Goal: Information Seeking & Learning: Learn about a topic

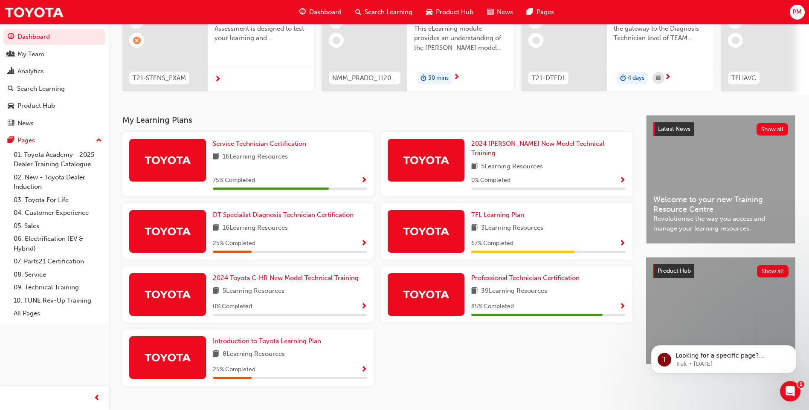
scroll to position [115, 0]
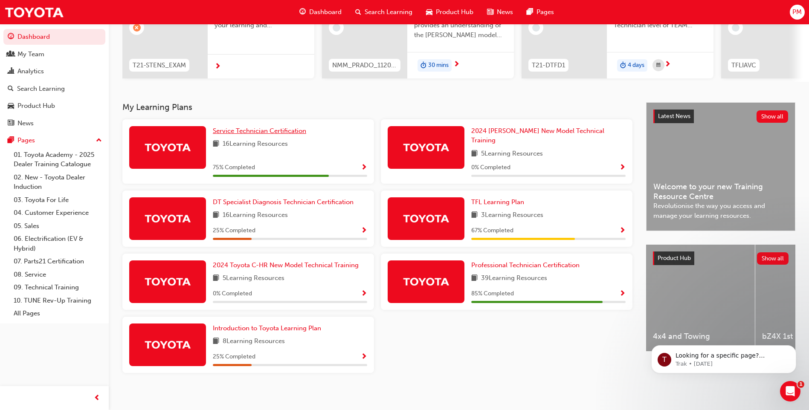
click at [258, 135] on span "Service Technician Certification" at bounding box center [259, 131] width 93 height 8
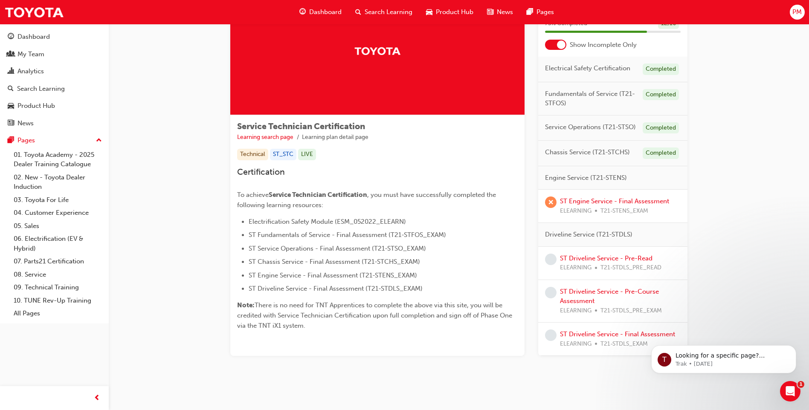
scroll to position [65, 0]
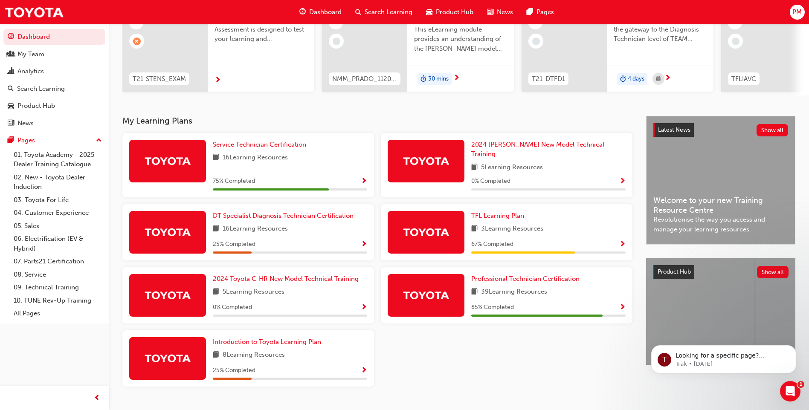
scroll to position [115, 0]
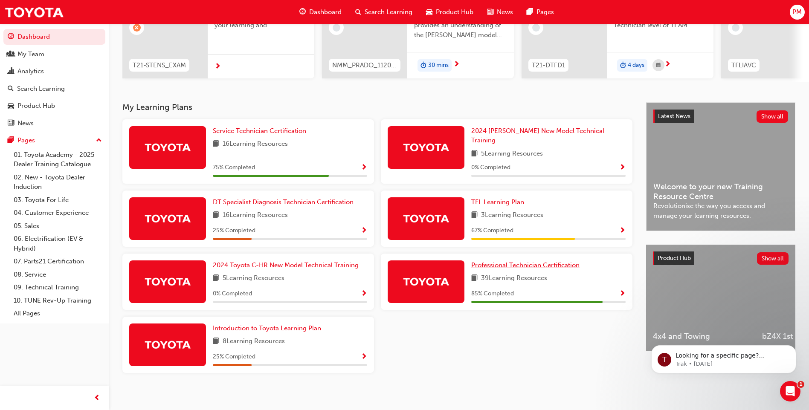
click at [504, 262] on span "Professional Technician Certification" at bounding box center [525, 266] width 108 height 8
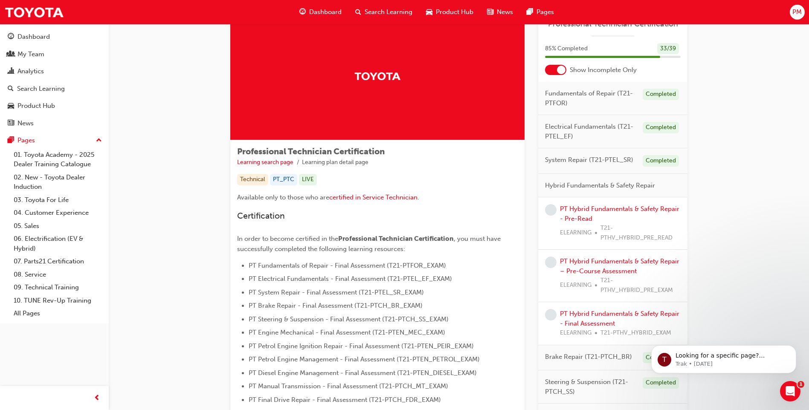
scroll to position [23, 0]
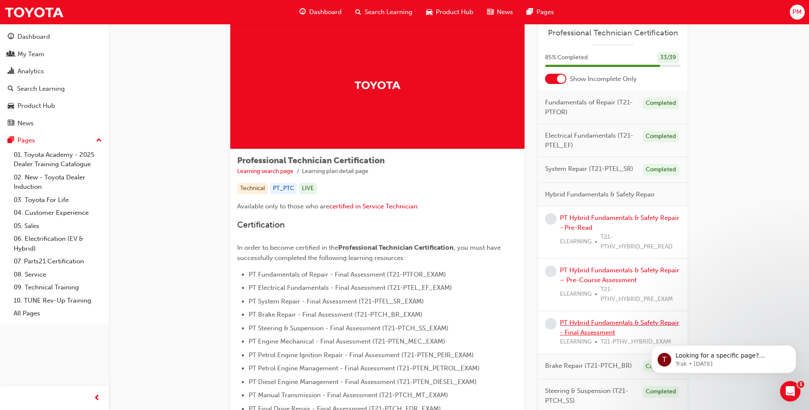
click at [576, 330] on link "PT Hybrid Fundamentals & Safety Repair - Final Assessment" at bounding box center [619, 327] width 119 height 17
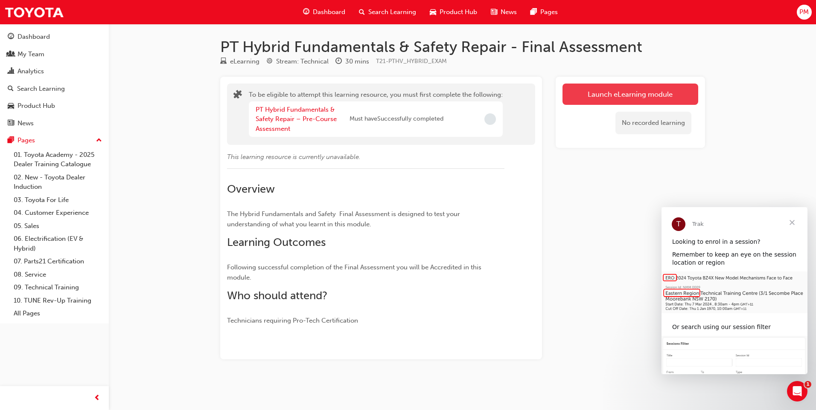
click at [631, 94] on button "Launch eLearning module" at bounding box center [630, 94] width 136 height 21
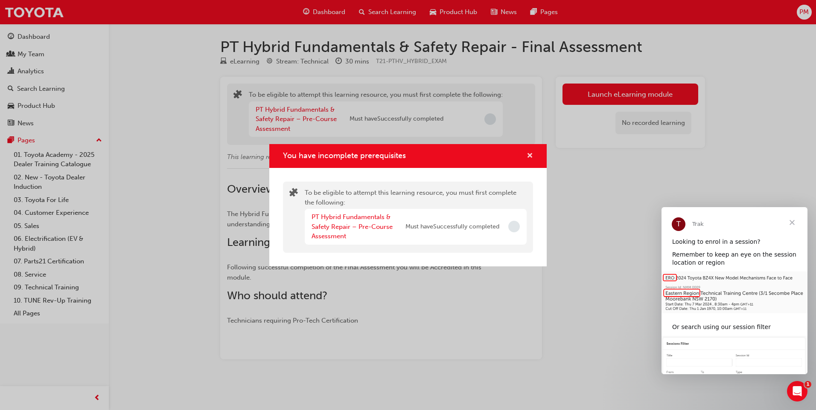
click at [530, 157] on span "cross-icon" at bounding box center [529, 157] width 6 height 8
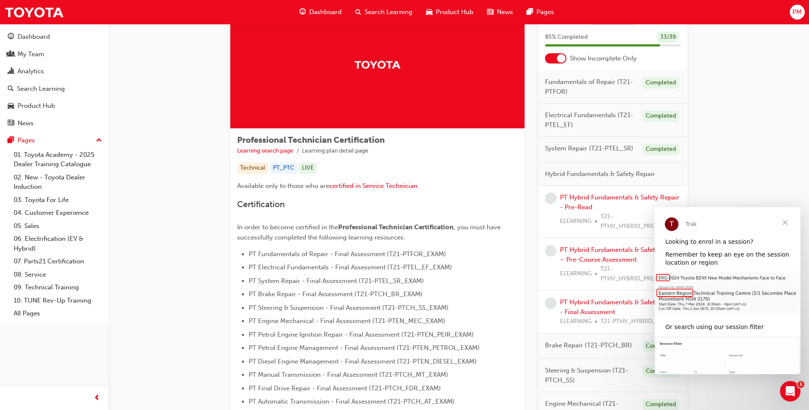
scroll to position [43, 0]
click at [588, 202] on link "PT Hybrid Fundamentals & Safety Repair - Pre-Read" at bounding box center [619, 203] width 119 height 17
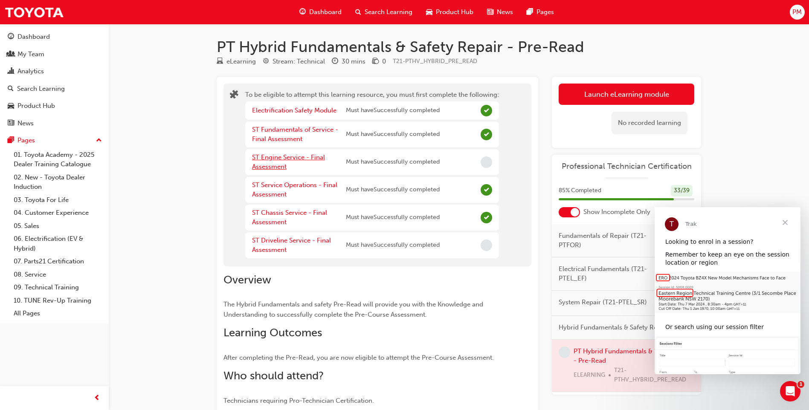
click at [276, 161] on link "ST Engine Service - Final Assessment" at bounding box center [288, 162] width 73 height 17
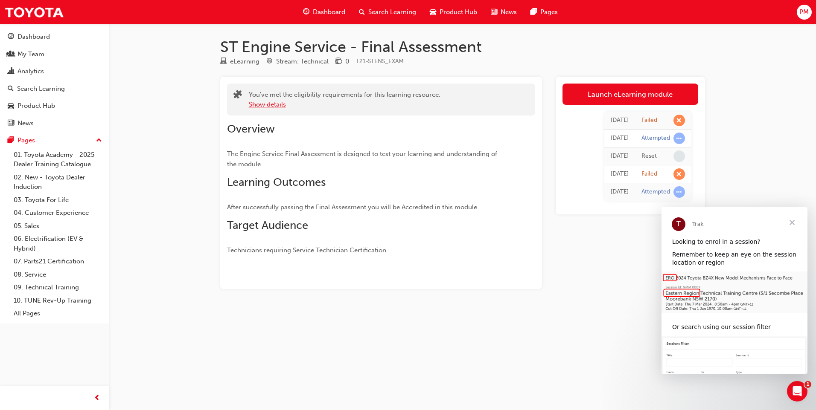
click at [267, 103] on button "Show details" at bounding box center [267, 105] width 37 height 10
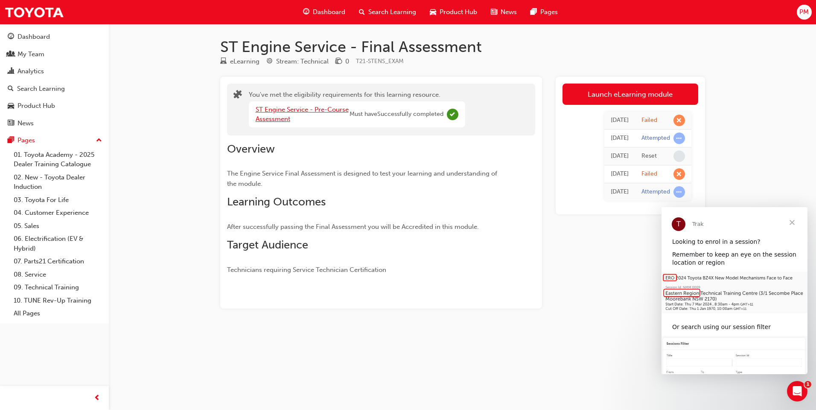
click at [288, 110] on link "ST Engine Service - Pre-Course Assessment" at bounding box center [302, 114] width 93 height 17
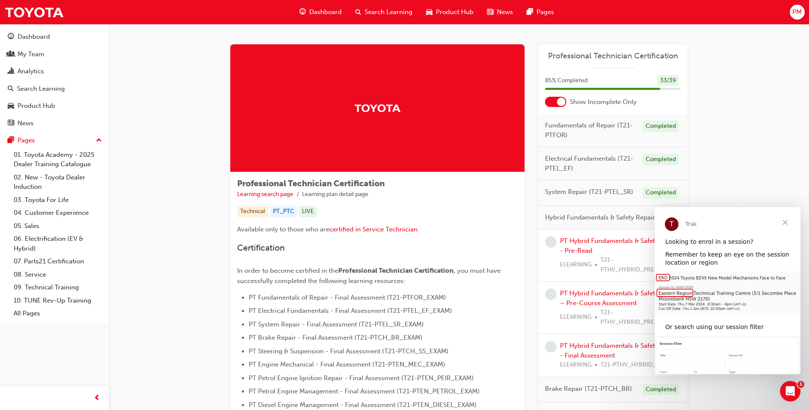
click at [562, 102] on div at bounding box center [561, 102] width 9 height 9
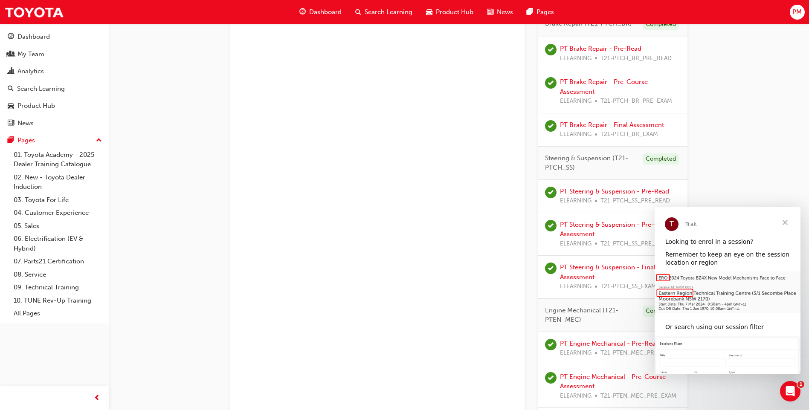
scroll to position [721, 0]
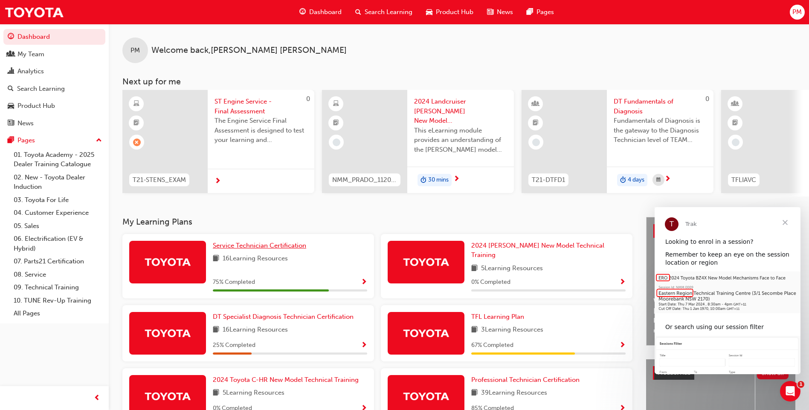
click at [262, 250] on span "Service Technician Certification" at bounding box center [259, 246] width 93 height 8
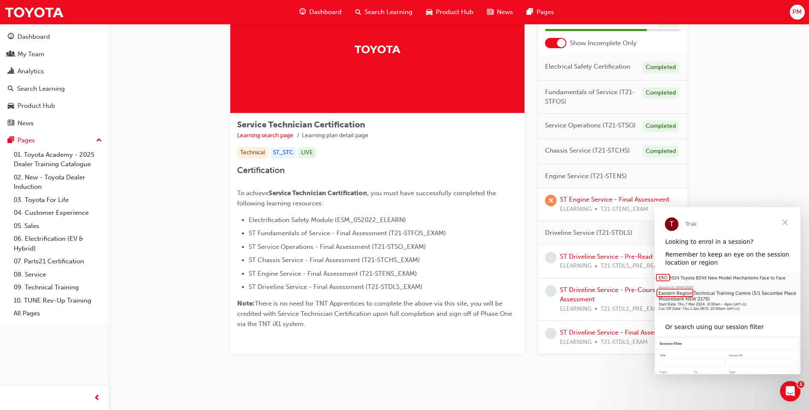
scroll to position [65, 0]
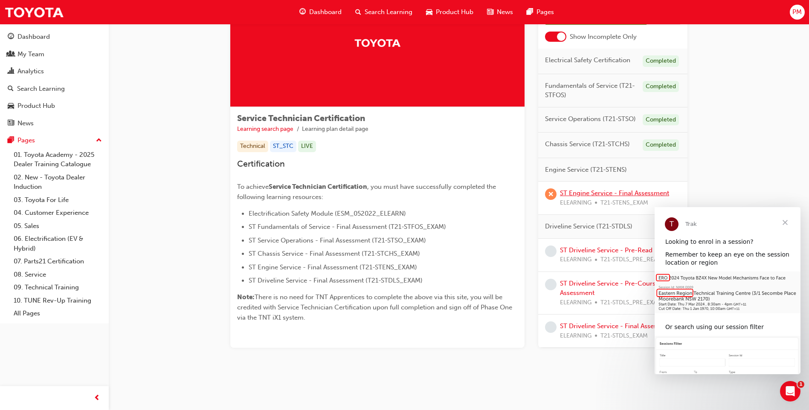
click at [586, 193] on link "ST Engine Service - Final Assessment" at bounding box center [614, 193] width 109 height 8
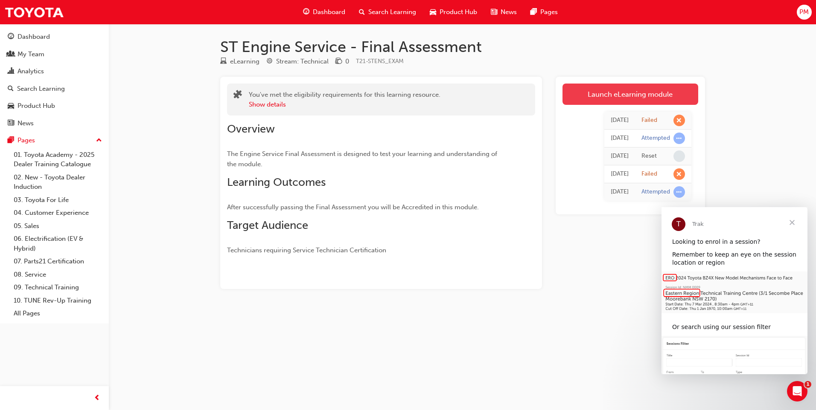
click at [642, 97] on link "Launch eLearning module" at bounding box center [630, 94] width 136 height 21
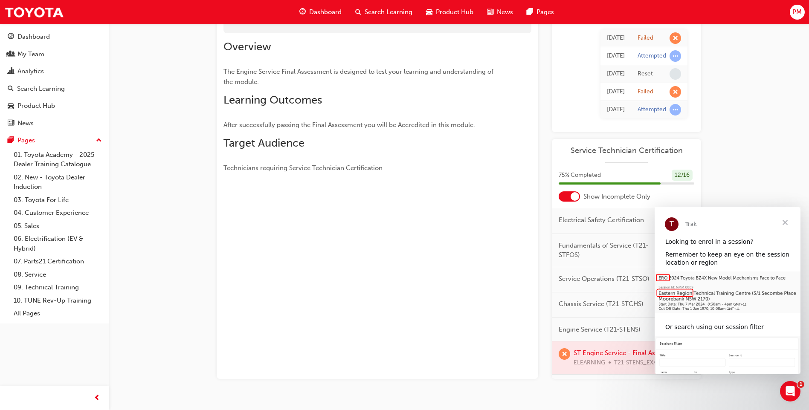
scroll to position [100, 0]
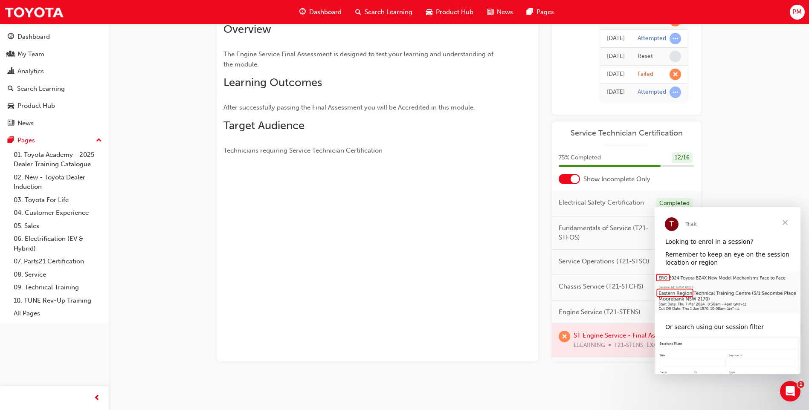
click at [784, 224] on span "Close" at bounding box center [785, 222] width 31 height 31
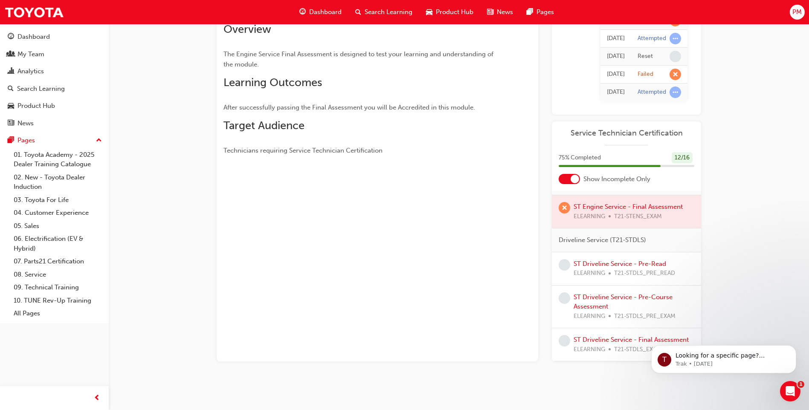
scroll to position [112, 0]
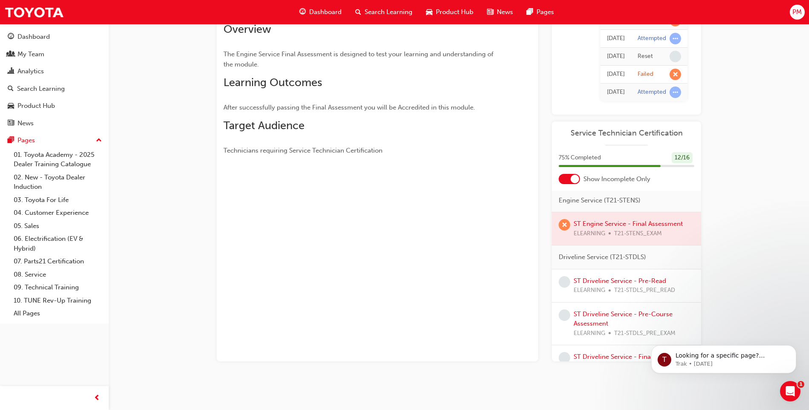
click at [604, 245] on div at bounding box center [626, 228] width 149 height 33
click at [589, 238] on div at bounding box center [626, 228] width 149 height 33
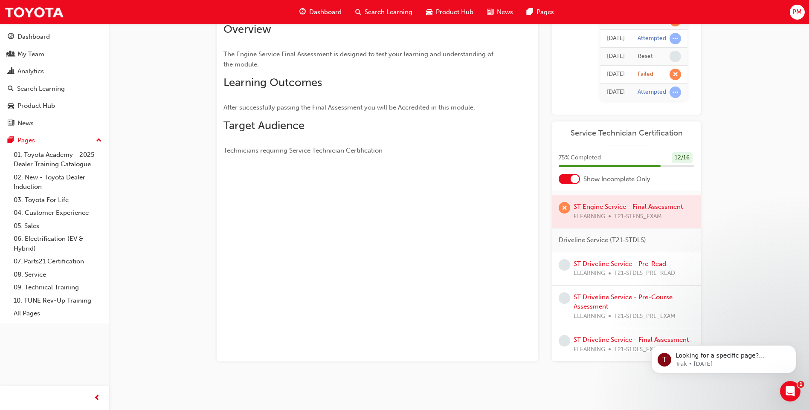
scroll to position [154, 0]
click at [586, 260] on link "ST Driveline Service - Pre-Read" at bounding box center [620, 264] width 93 height 8
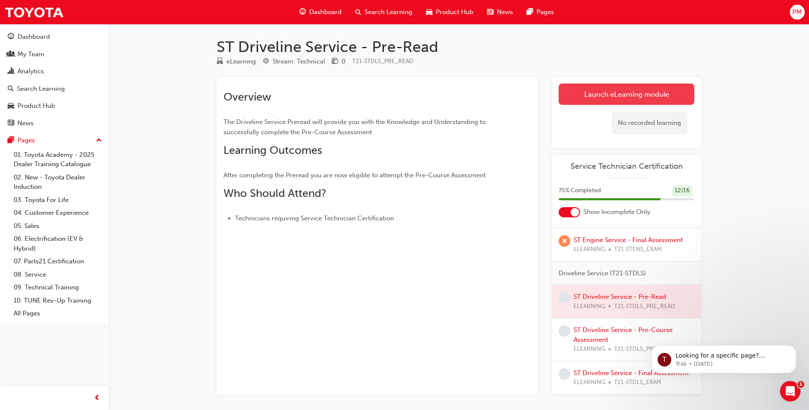
click at [645, 94] on link "Launch eLearning module" at bounding box center [627, 94] width 136 height 21
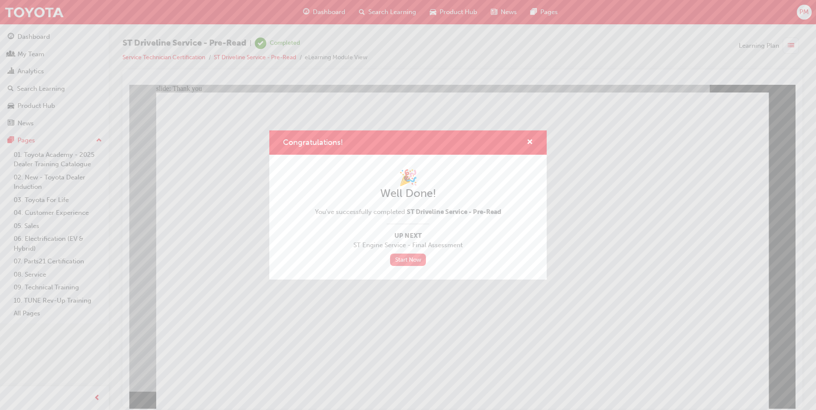
click at [408, 262] on link "Start Now" at bounding box center [408, 260] width 36 height 12
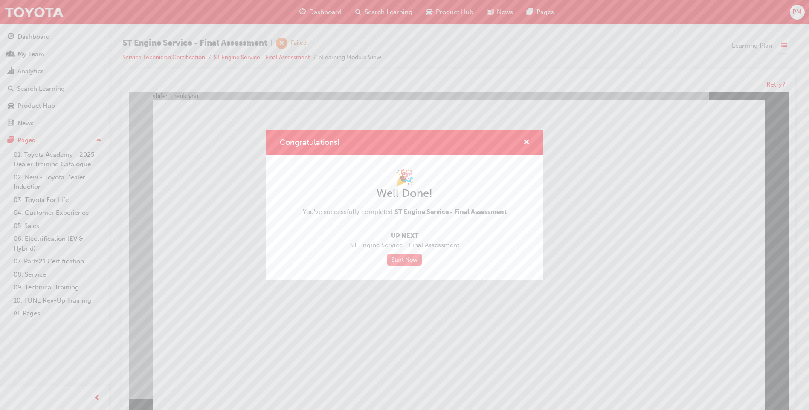
click at [406, 262] on link "Start Now" at bounding box center [405, 260] width 36 height 12
click at [407, 258] on link "Start Now" at bounding box center [405, 260] width 36 height 12
click at [415, 259] on link "Start Now" at bounding box center [405, 260] width 36 height 12
click at [523, 143] on div "Congratulations!" at bounding box center [523, 142] width 13 height 11
click at [527, 142] on span "cross-icon" at bounding box center [526, 143] width 6 height 8
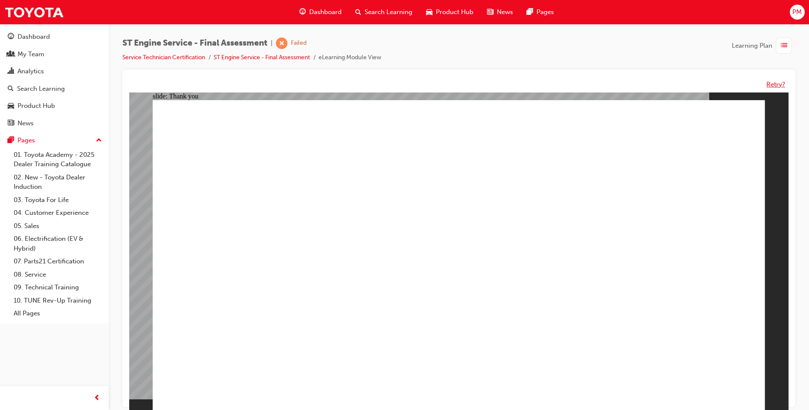
click at [769, 85] on button "Retry?" at bounding box center [776, 85] width 19 height 10
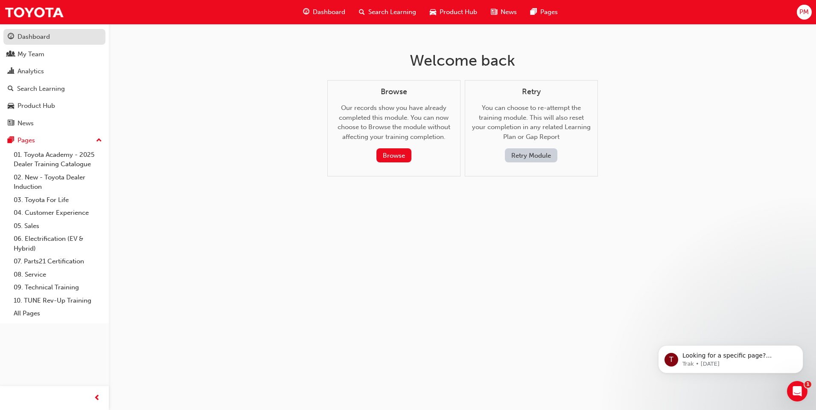
click at [44, 38] on div "Dashboard" at bounding box center [33, 37] width 32 height 10
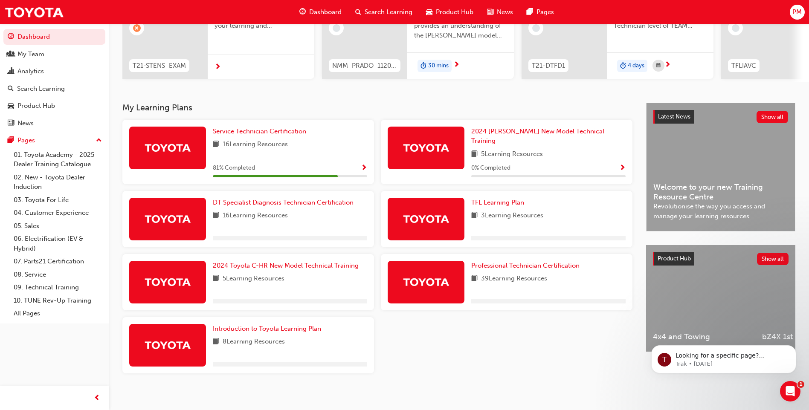
scroll to position [115, 0]
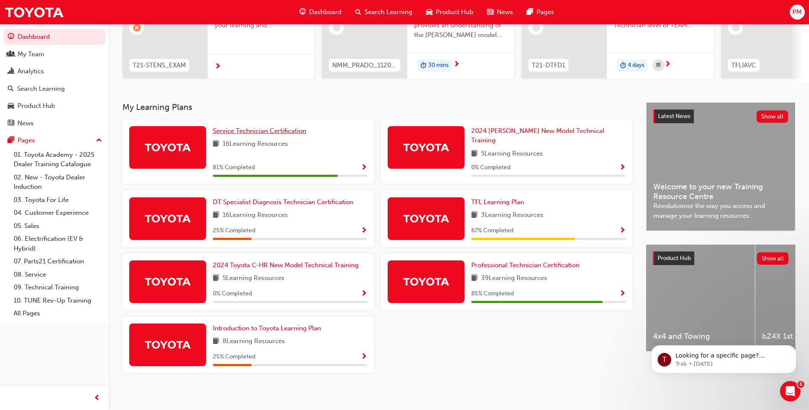
click at [249, 135] on span "Service Technician Certification" at bounding box center [259, 131] width 93 height 8
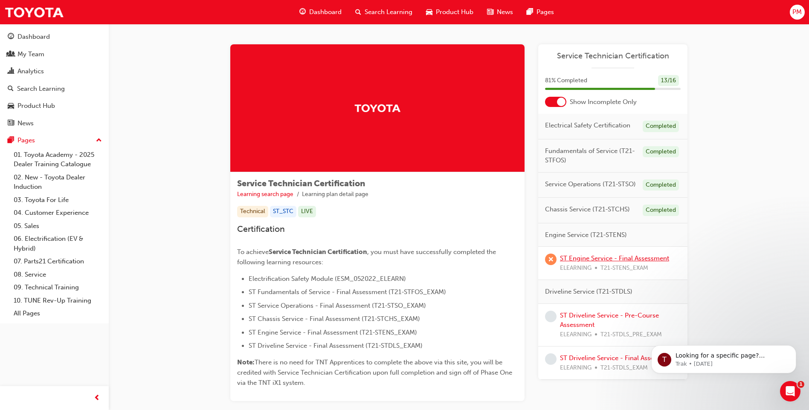
click at [587, 259] on link "ST Engine Service - Final Assessment" at bounding box center [614, 259] width 109 height 8
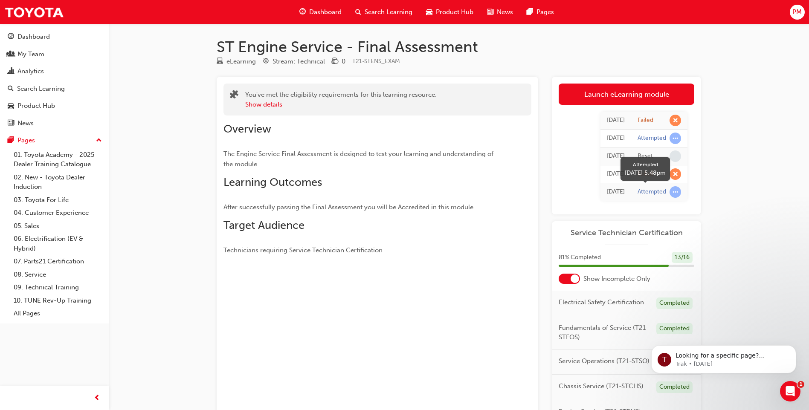
click at [675, 195] on span "learningRecordVerb_ATTEMPT-icon" at bounding box center [676, 192] width 12 height 12
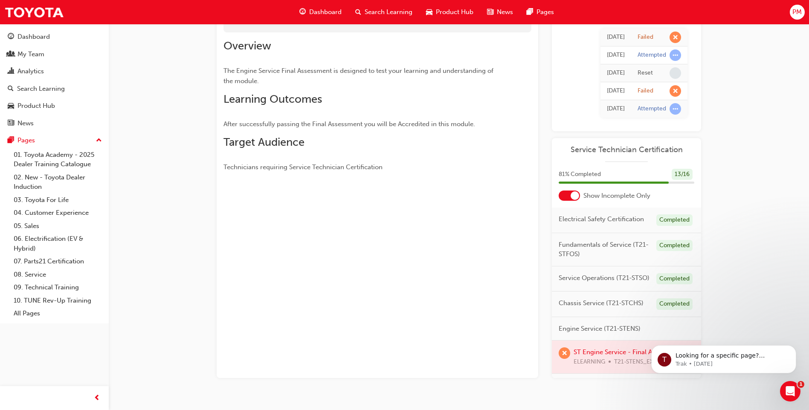
scroll to position [100, 0]
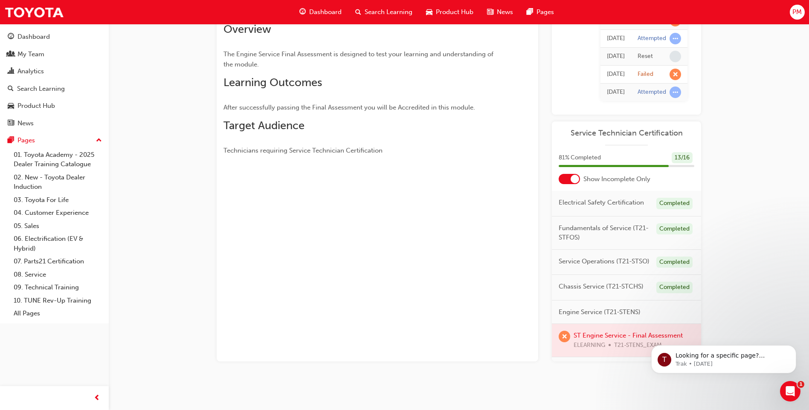
click at [585, 350] on div at bounding box center [626, 340] width 149 height 33
click at [564, 343] on span "learningRecordVerb_FAIL-icon" at bounding box center [565, 337] width 12 height 12
click at [600, 352] on div at bounding box center [626, 340] width 149 height 33
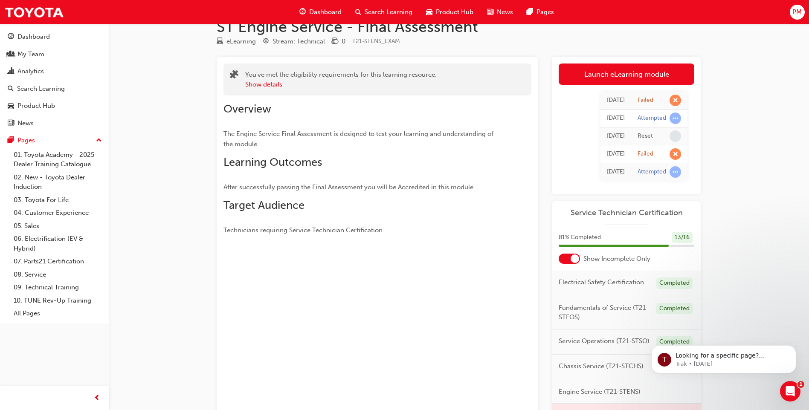
scroll to position [0, 0]
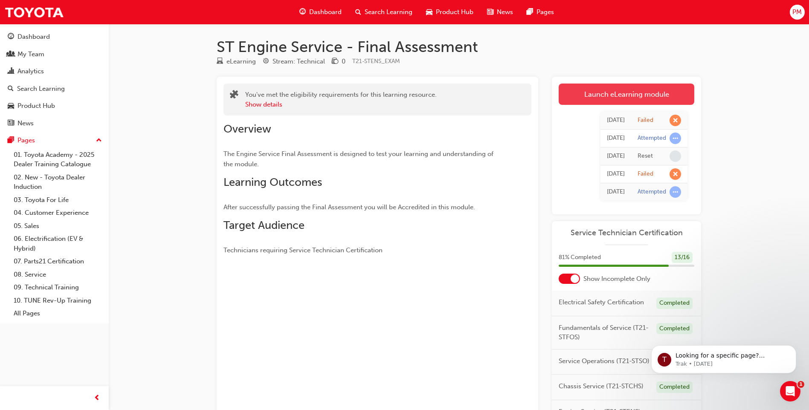
click at [614, 100] on link "Launch eLearning module" at bounding box center [627, 94] width 136 height 21
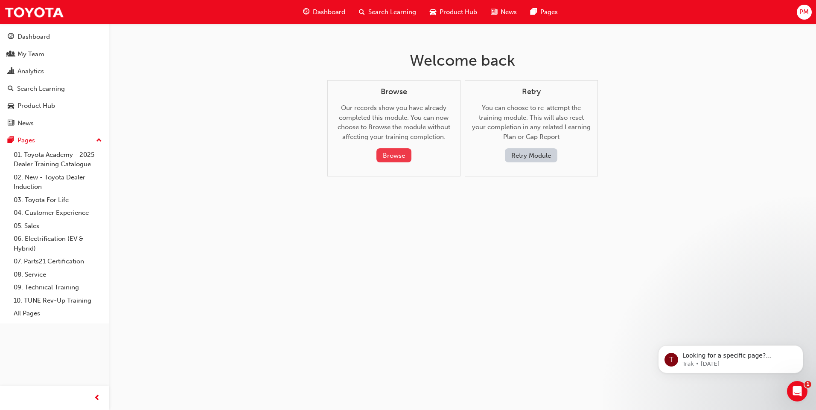
click at [394, 156] on button "Browse" at bounding box center [393, 155] width 35 height 14
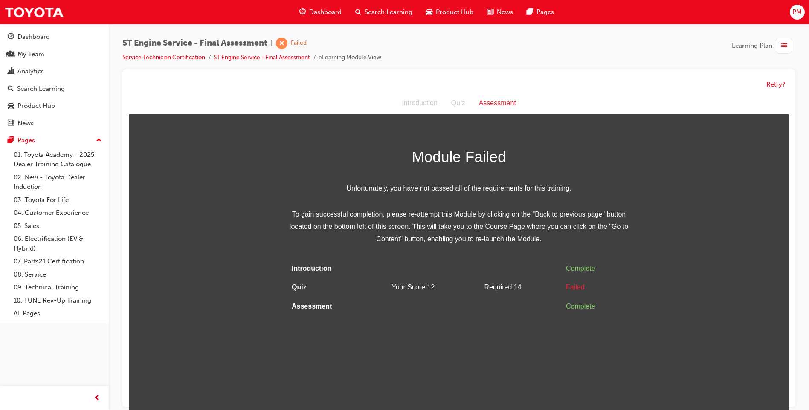
scroll to position [6, 0]
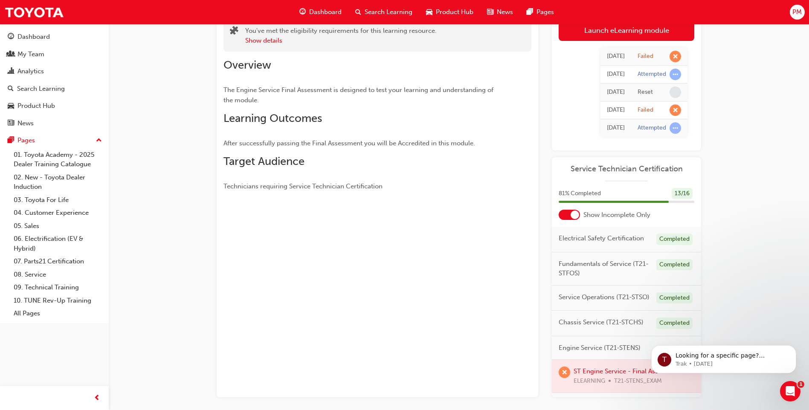
scroll to position [15, 0]
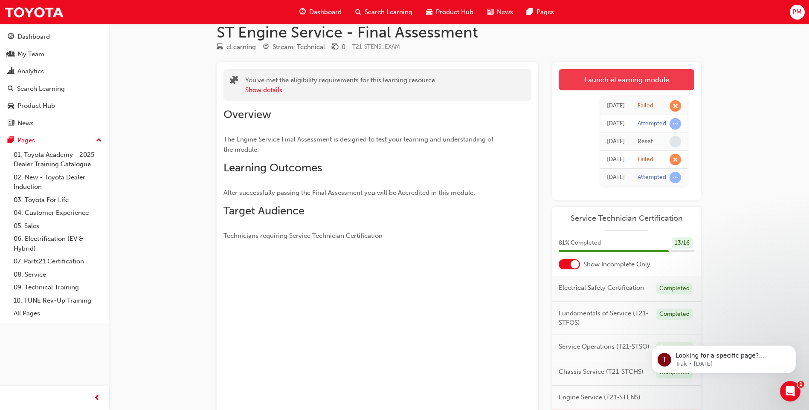
click at [608, 83] on link "Launch eLearning module" at bounding box center [627, 79] width 136 height 21
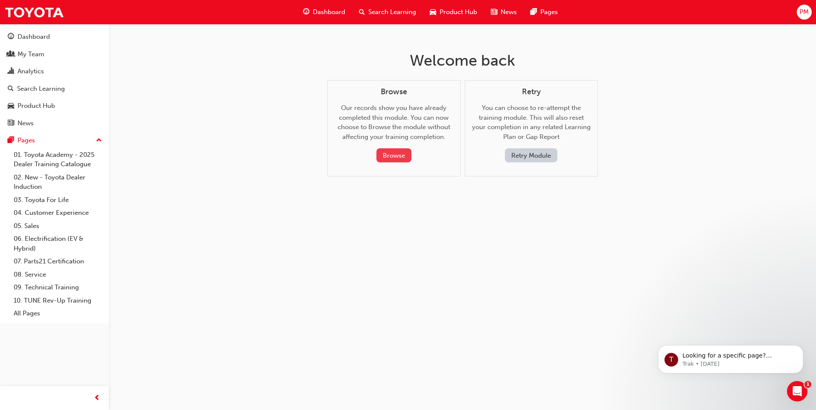
click at [382, 156] on button "Browse" at bounding box center [393, 155] width 35 height 14
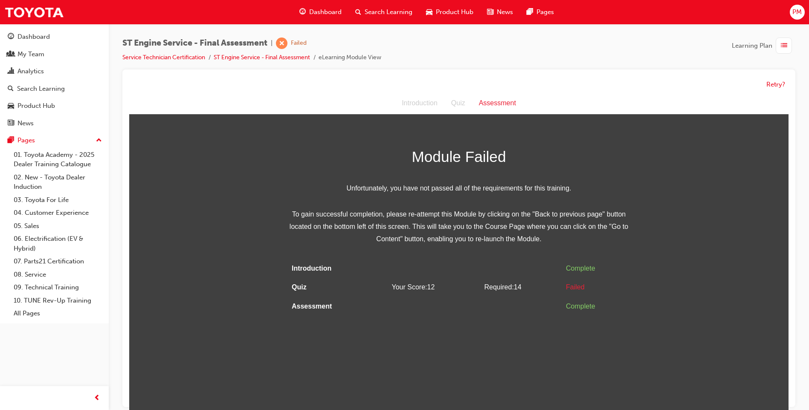
scroll to position [6, 0]
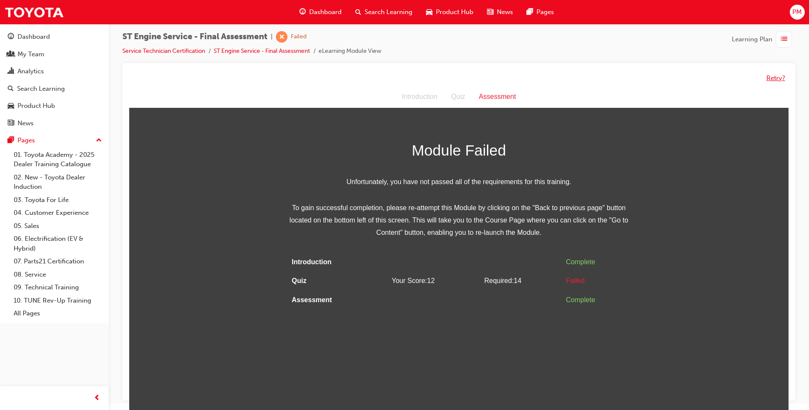
click at [771, 79] on button "Retry?" at bounding box center [776, 78] width 19 height 10
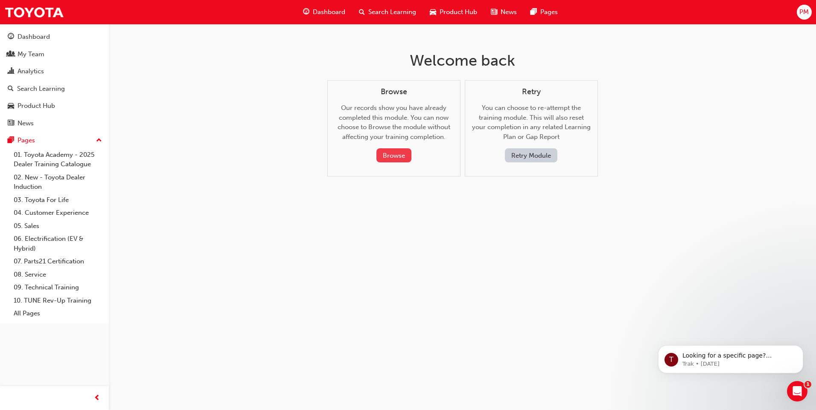
click at [391, 154] on button "Browse" at bounding box center [393, 155] width 35 height 14
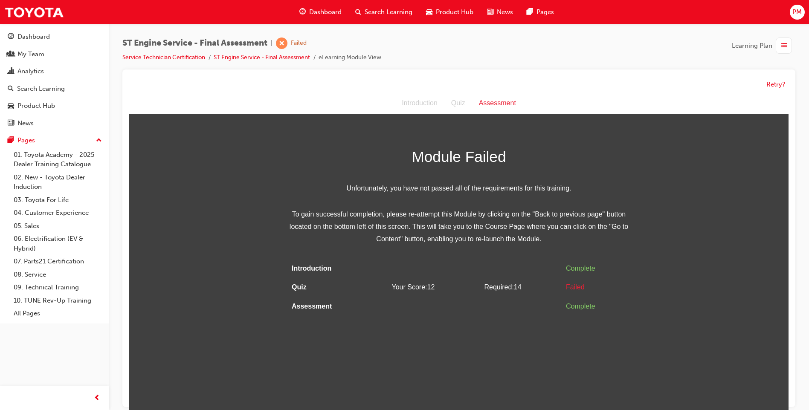
scroll to position [6, 0]
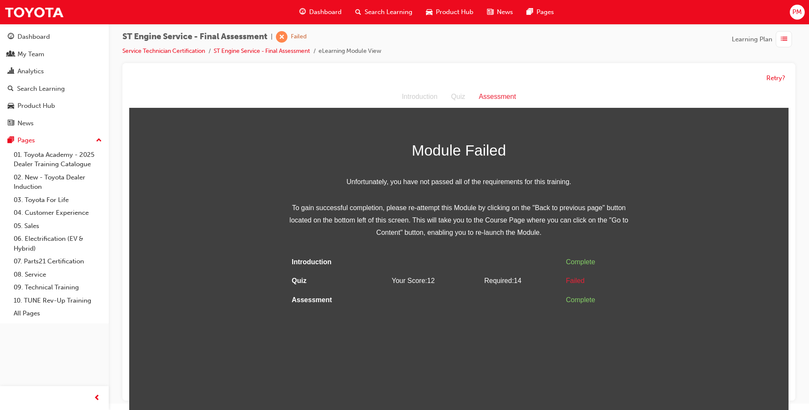
click at [503, 99] on div "Assessment" at bounding box center [497, 97] width 51 height 12
click at [572, 280] on div "Failed" at bounding box center [596, 281] width 60 height 12
click at [705, 206] on div "Module Failed Unfortunately, you have not passed all of the requirements for th…" at bounding box center [459, 224] width 660 height 172
drag, startPoint x: 439, startPoint y: 408, endPoint x: 460, endPoint y: 338, distance: 73.6
click at [460, 338] on html "Assessment Introduction Quiz Assessment Module Failed Unfortunately, you have n…" at bounding box center [459, 248] width 660 height 324
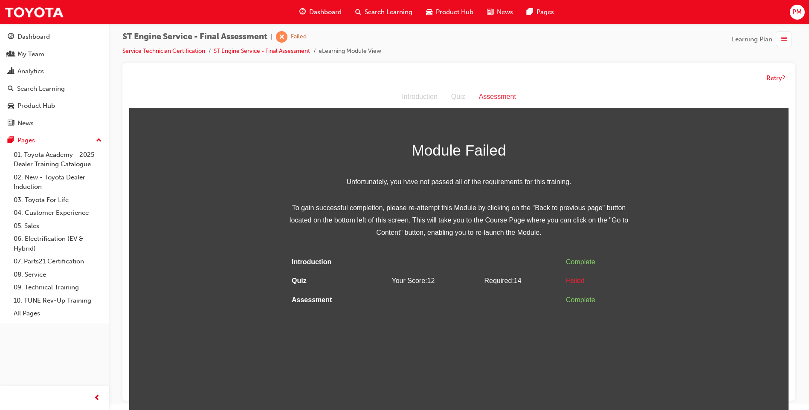
drag, startPoint x: 460, startPoint y: 338, endPoint x: 580, endPoint y: 340, distance: 120.3
click at [580, 340] on html "Assessment Introduction Quiz Assessment Module Failed Unfortunately, you have n…" at bounding box center [459, 248] width 660 height 324
click at [644, 215] on div "Module Failed Unfortunately, you have not passed all of the requirements for th…" at bounding box center [459, 224] width 660 height 172
click at [96, 396] on span "prev-icon" at bounding box center [97, 398] width 6 height 11
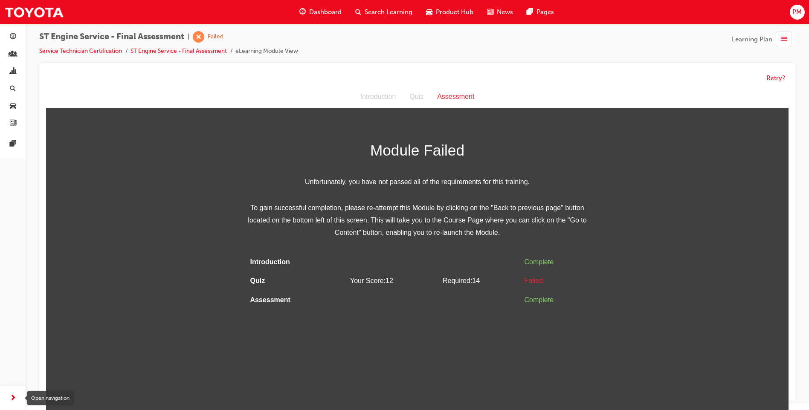
click at [14, 398] on span "next-icon" at bounding box center [13, 398] width 6 height 11
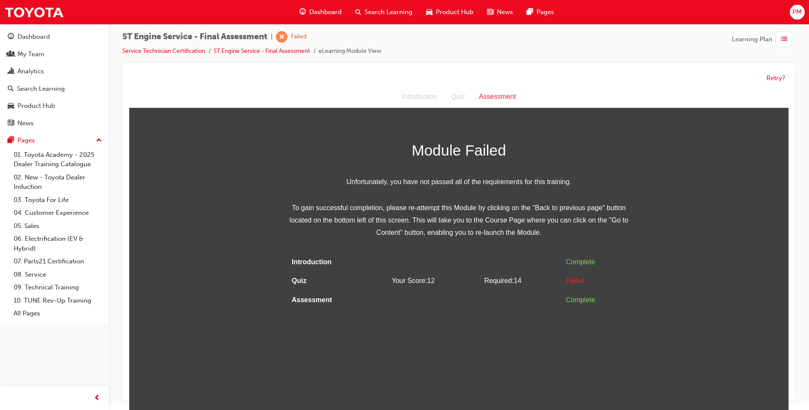
click at [115, 404] on html "Your version of Internet Explorer is outdated and not supported. Please upgrade…" at bounding box center [404, 199] width 809 height 410
click at [366, 361] on html "Assessment Introduction Quiz Assessment Module Failed Unfortunately, you have n…" at bounding box center [459, 248] width 660 height 324
click at [780, 76] on button "Retry?" at bounding box center [776, 78] width 19 height 10
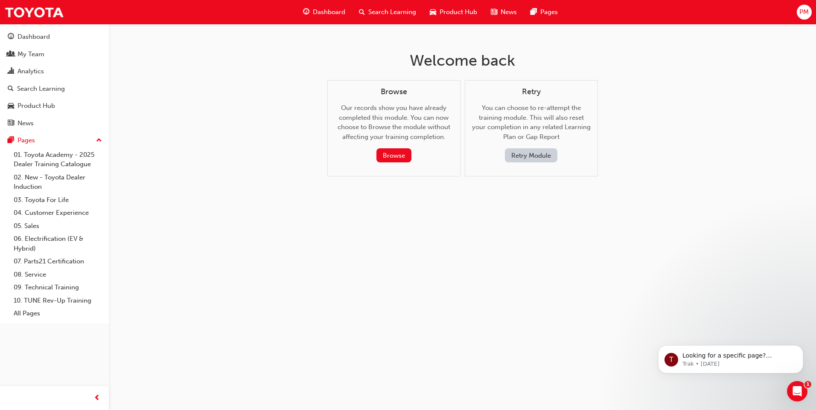
click at [541, 158] on button "Retry Module" at bounding box center [531, 155] width 52 height 14
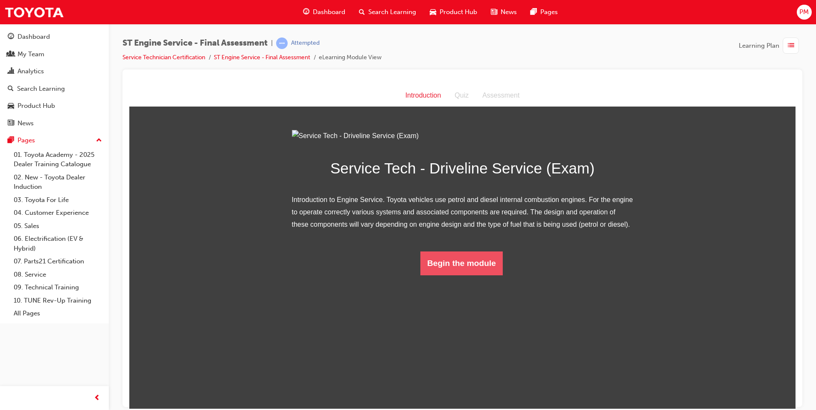
click at [449, 275] on button "Begin the module" at bounding box center [461, 263] width 82 height 24
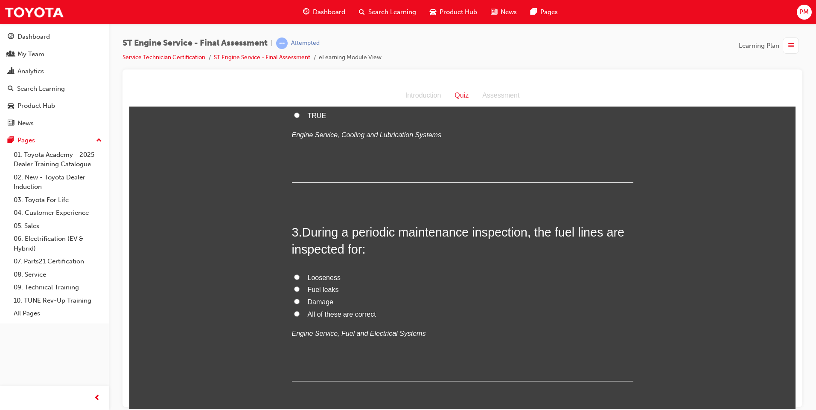
scroll to position [384, 0]
